Goal: Check status: Check status

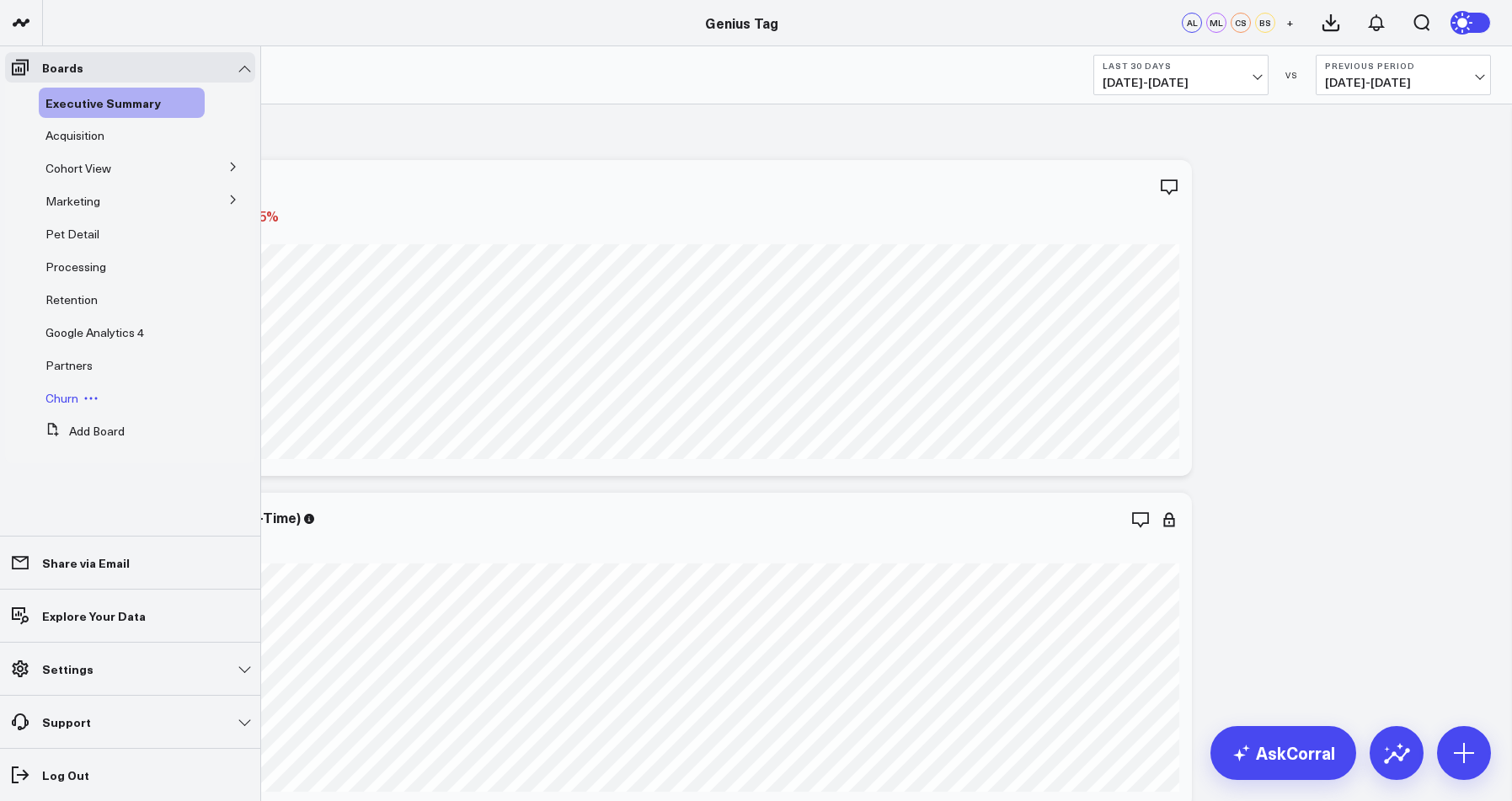
click at [65, 394] on span "Churn" at bounding box center [62, 398] width 33 height 16
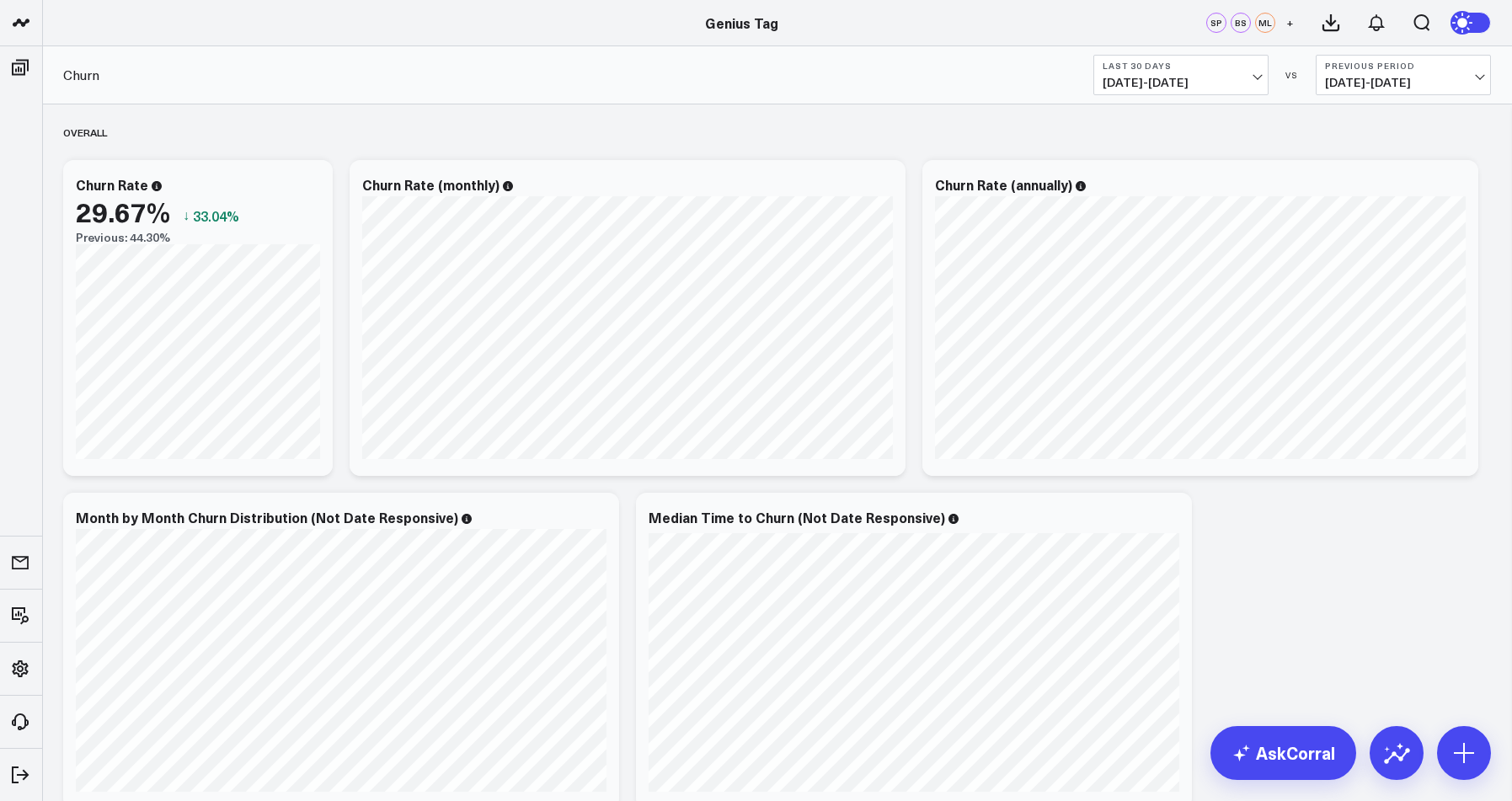
click at [1169, 73] on button "Last 30 Days [DATE] - [DATE]" at bounding box center [1181, 75] width 175 height 41
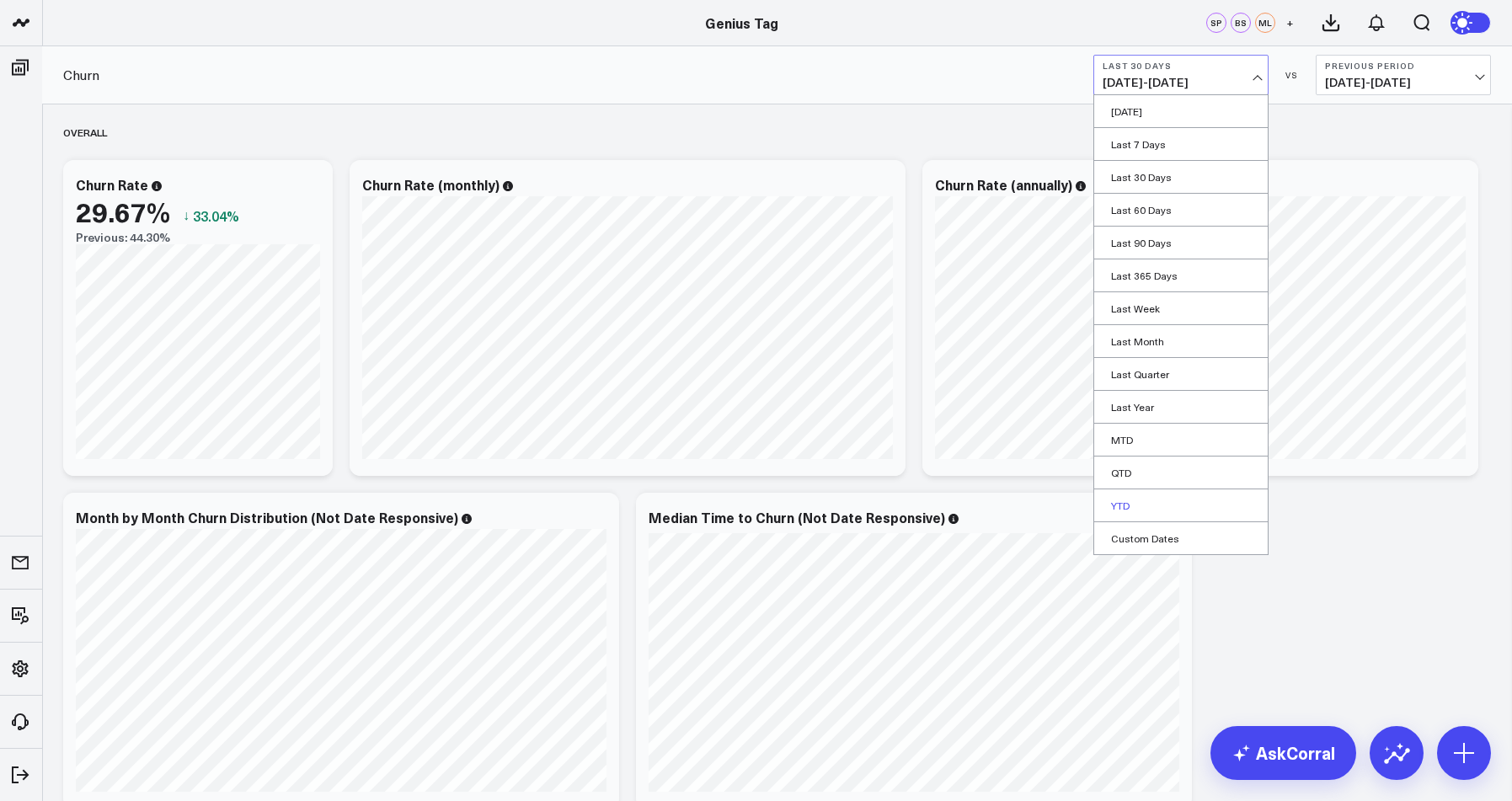
click at [1151, 506] on link "YTD" at bounding box center [1181, 505] width 173 height 32
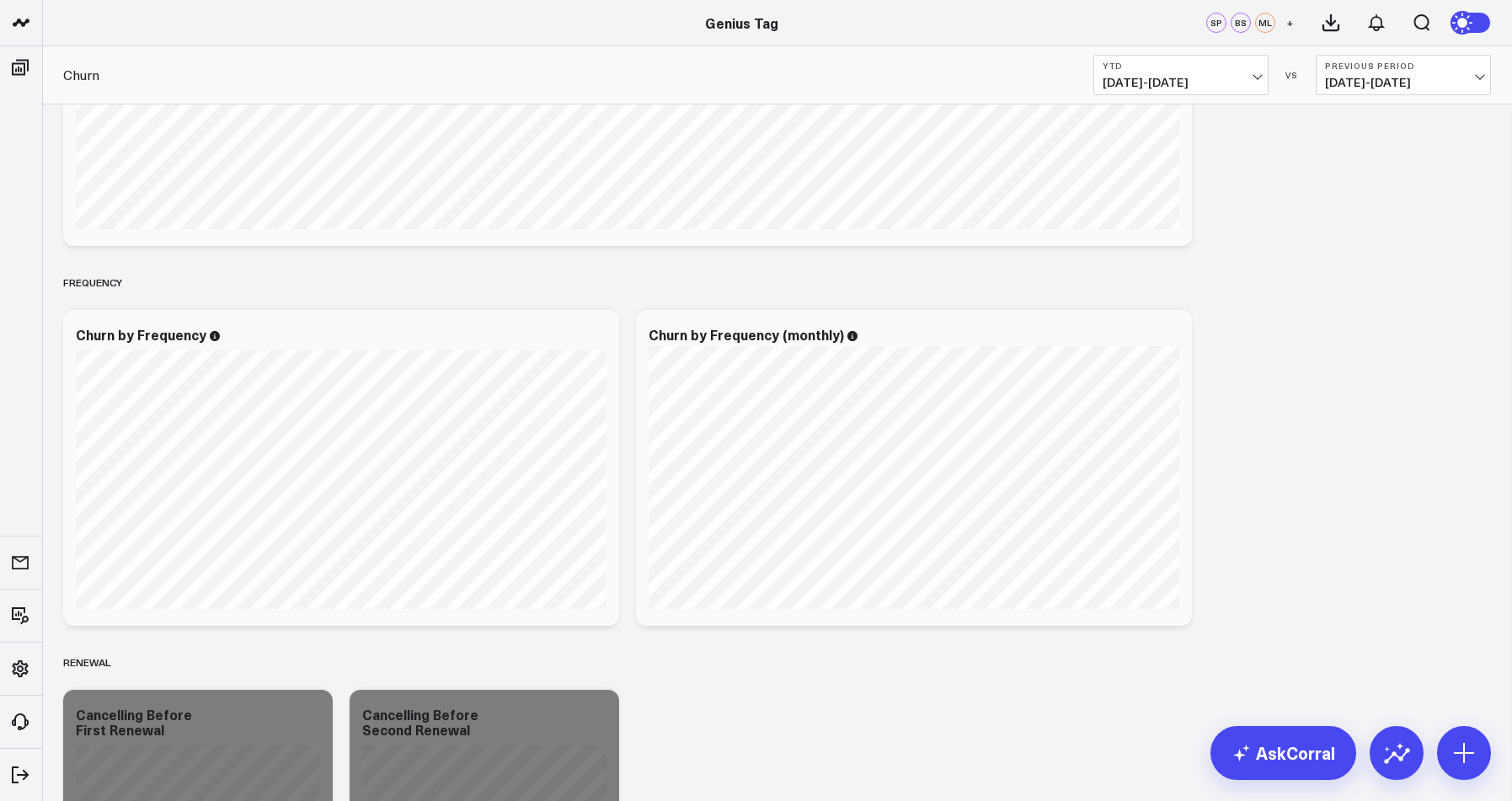
scroll to position [3277, 0]
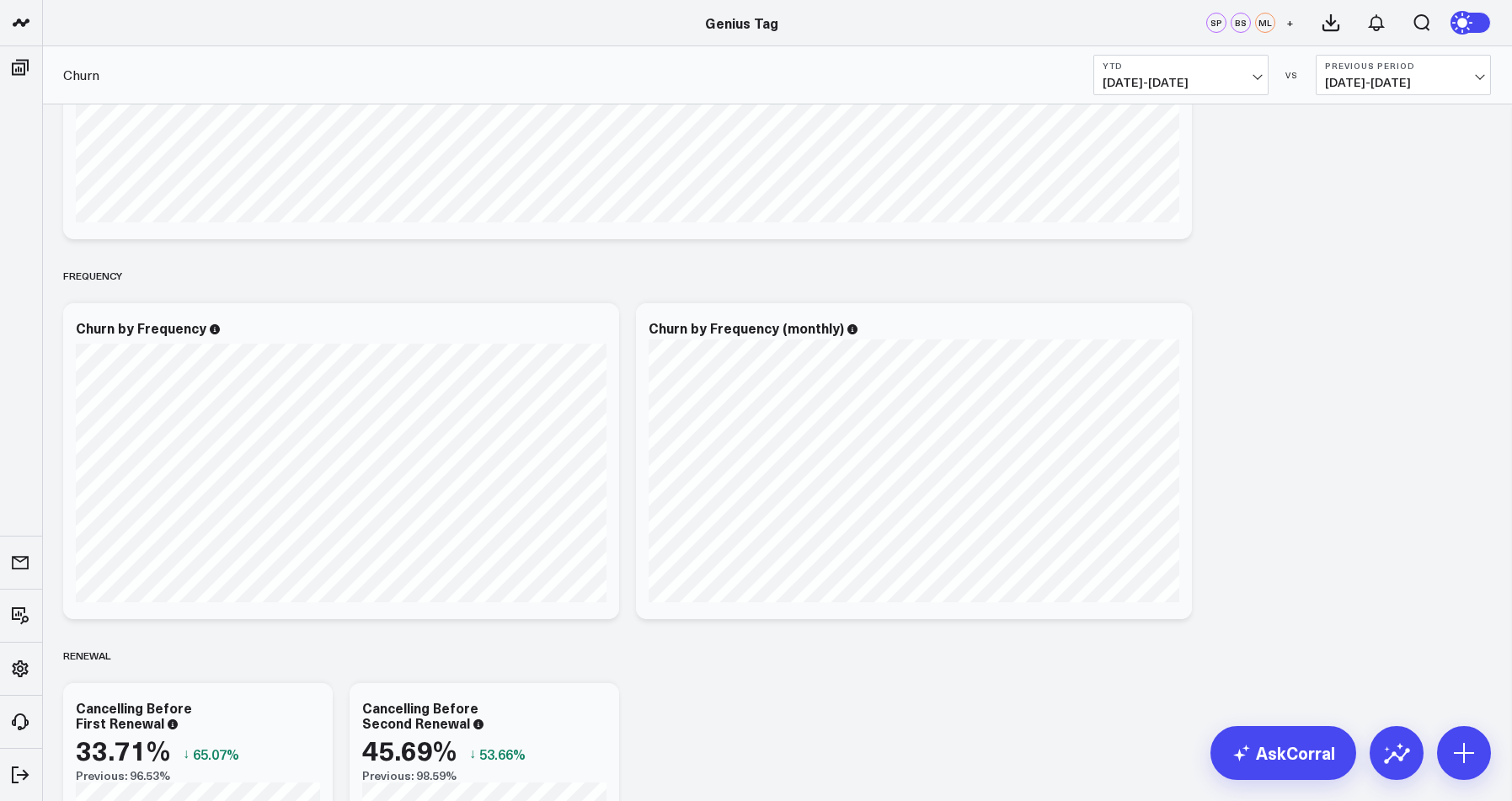
click at [1420, 77] on span "[DATE] - [DATE]" at bounding box center [1403, 83] width 156 height 14
click at [1426, 215] on link "No Comparison" at bounding box center [1403, 210] width 173 height 32
